Goal: Task Accomplishment & Management: Use online tool/utility

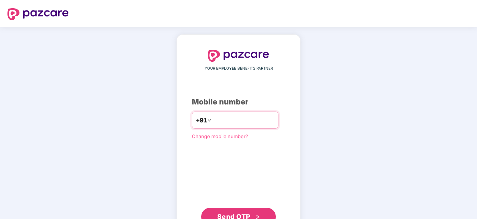
click at [232, 122] on input "number" at bounding box center [243, 120] width 61 height 12
type input "**********"
click at [243, 212] on span "Send OTP" at bounding box center [233, 216] width 33 height 8
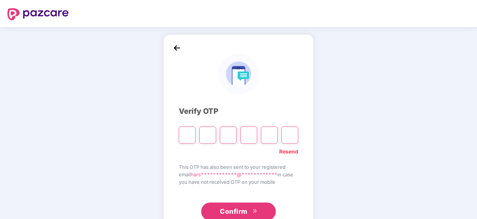
paste input "*"
type input "*"
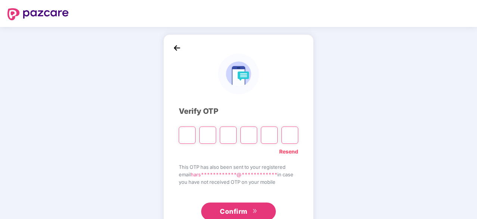
type input "*"
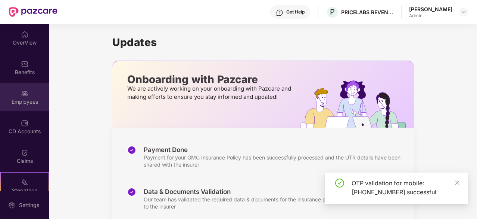
click at [24, 95] on img at bounding box center [24, 93] width 7 height 7
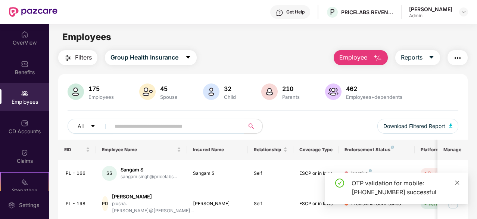
click at [459, 180] on icon "close" at bounding box center [457, 182] width 5 height 5
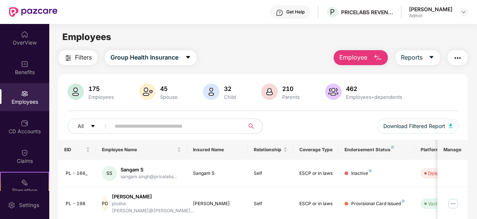
click at [90, 95] on div "Employees" at bounding box center [101, 97] width 28 height 6
click at [149, 128] on input "text" at bounding box center [175, 125] width 120 height 11
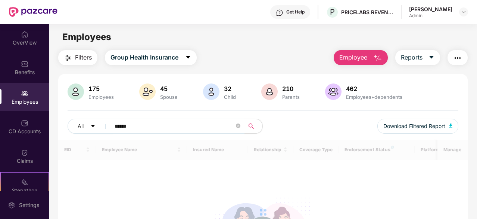
type input "******"
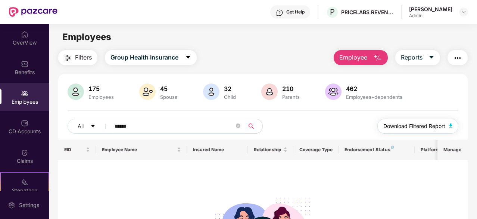
click at [429, 125] on span "Download Filtered Report" at bounding box center [415, 126] width 62 height 8
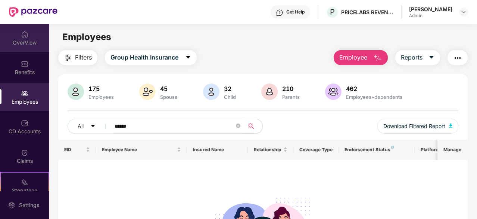
click at [28, 36] on div "OverView" at bounding box center [24, 38] width 49 height 28
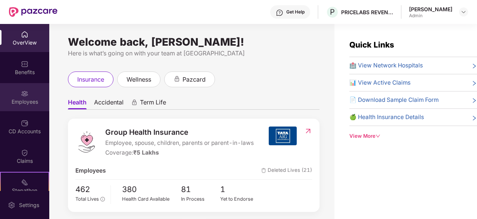
click at [22, 102] on div "Employees" at bounding box center [24, 101] width 49 height 7
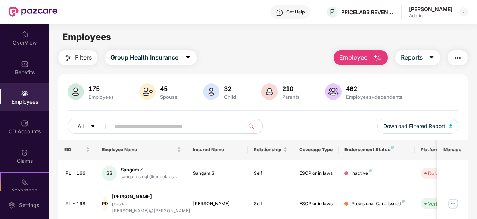
click at [156, 127] on input "text" at bounding box center [175, 125] width 120 height 11
type input "******"
